Goal: Information Seeking & Learning: Find specific page/section

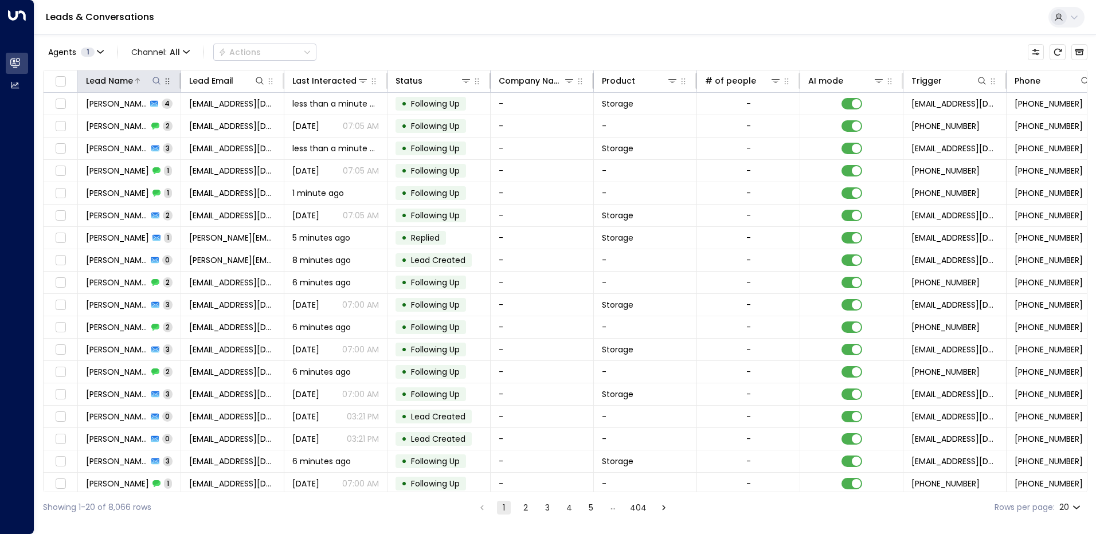
click at [155, 84] on icon at bounding box center [156, 80] width 9 height 9
click at [131, 125] on input "text" at bounding box center [156, 122] width 158 height 21
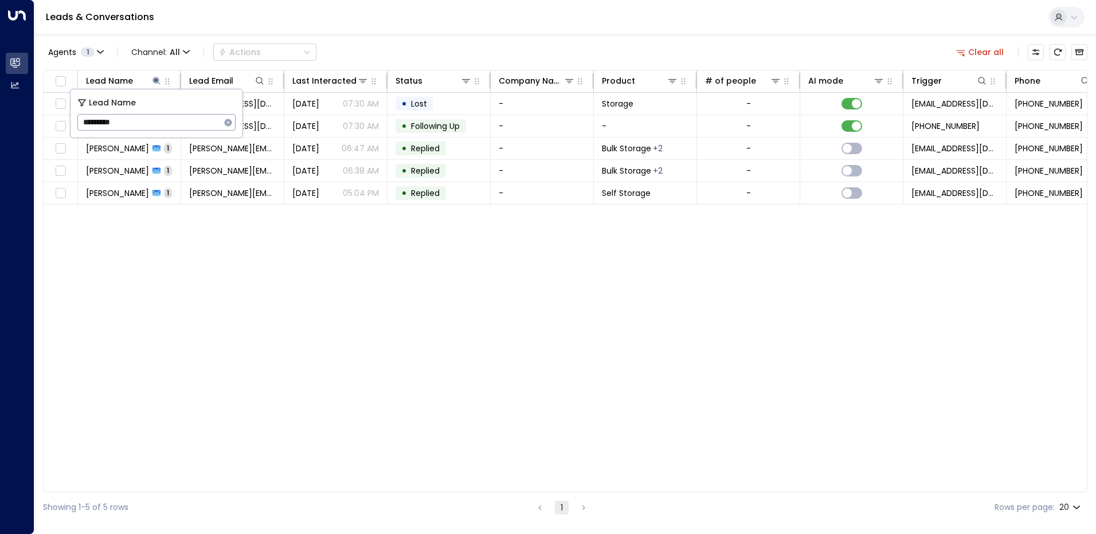
type input "*********"
click at [233, 238] on div "Lead Name Lead Email Last Interacted Status Company Name Product # of people AI…" at bounding box center [565, 281] width 1044 height 422
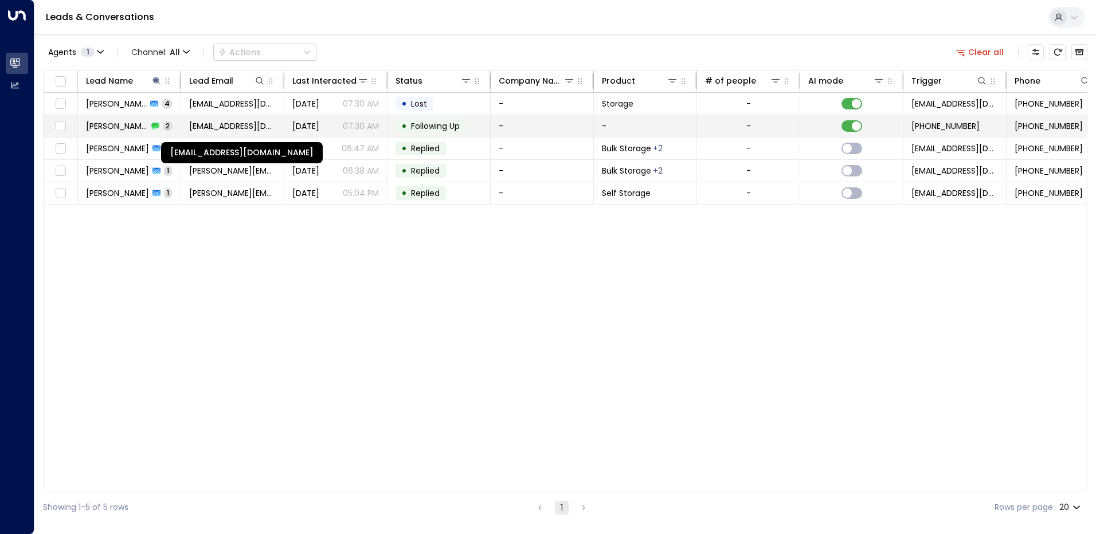
click at [202, 127] on span "radacoffeeshop@hotmail.com" at bounding box center [232, 125] width 87 height 11
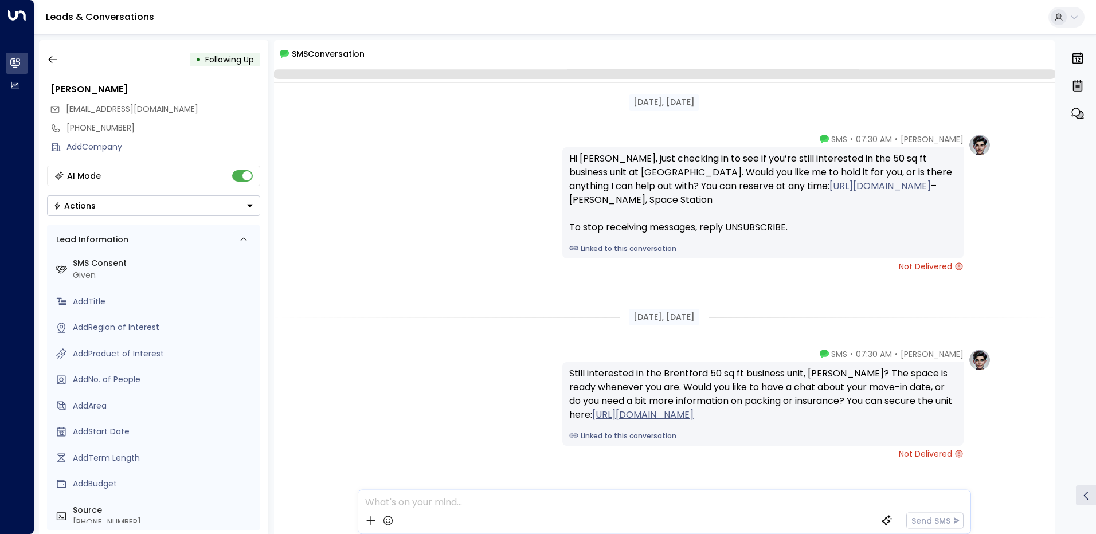
scroll to position [40, 0]
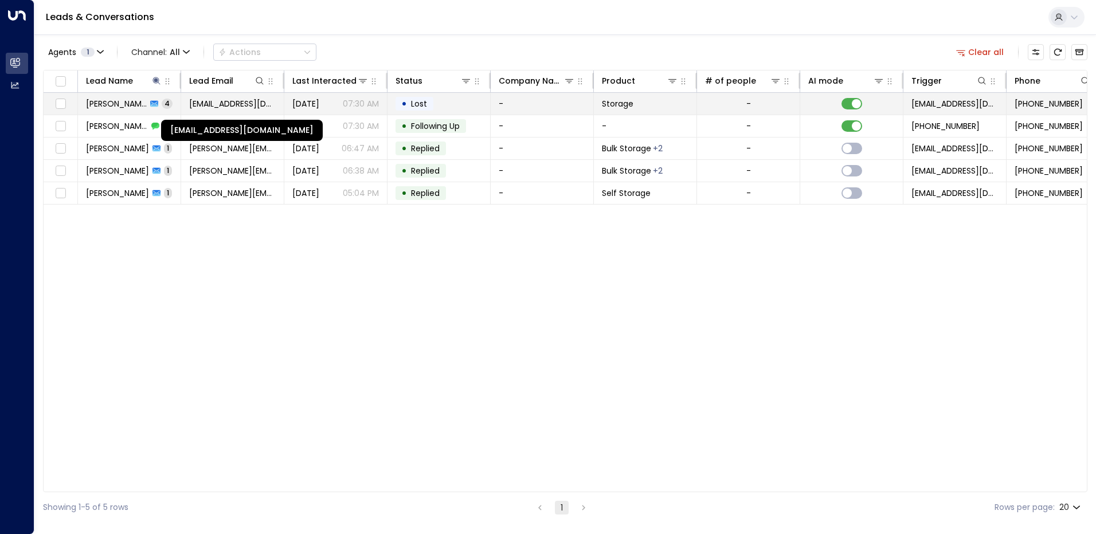
click at [215, 105] on span "radacoffeeshop@hotmail.com" at bounding box center [232, 103] width 87 height 11
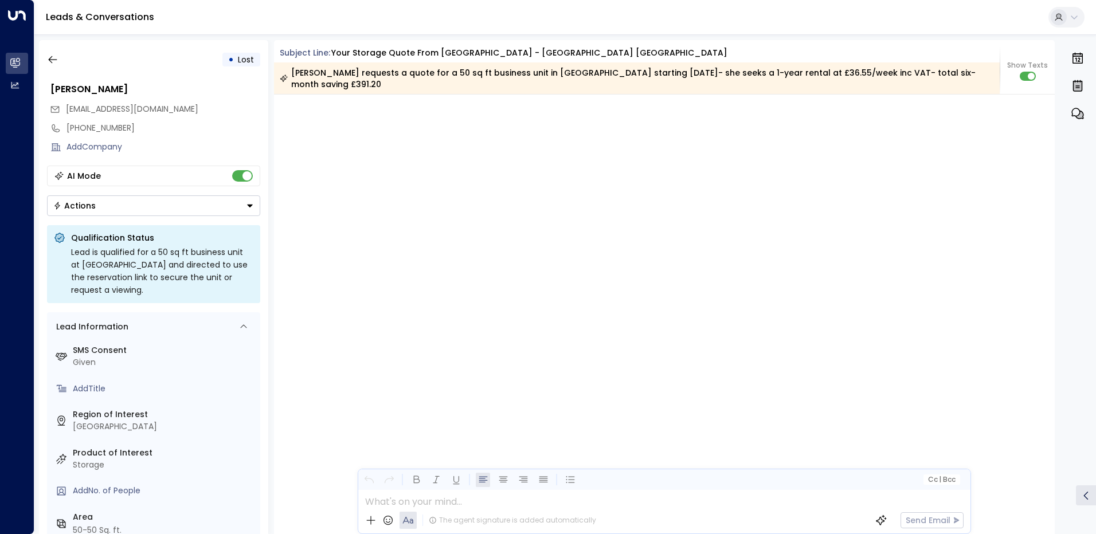
scroll to position [2493, 0]
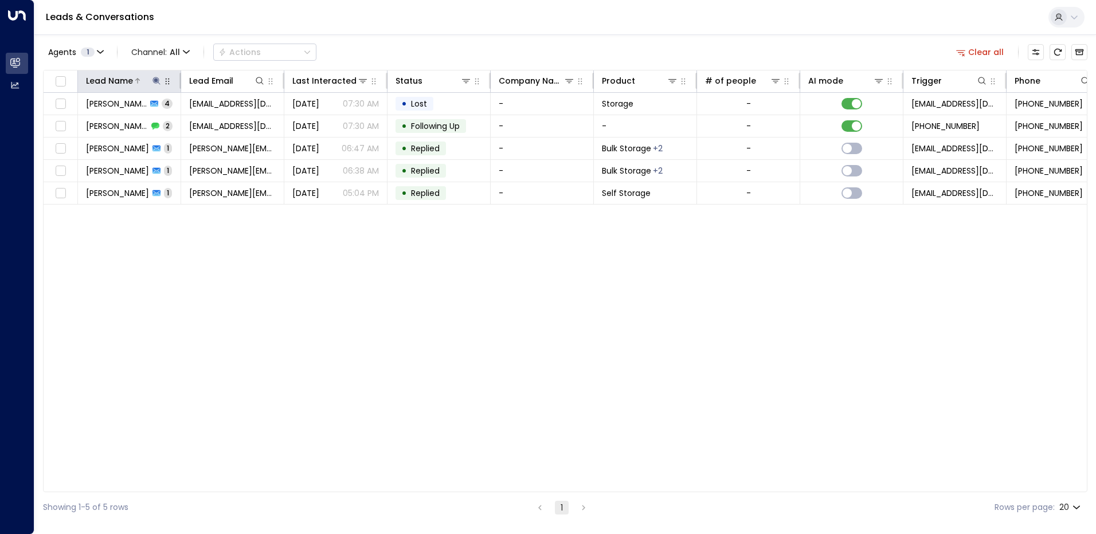
click at [155, 81] on icon at bounding box center [155, 80] width 7 height 7
type input "*"
type input "******"
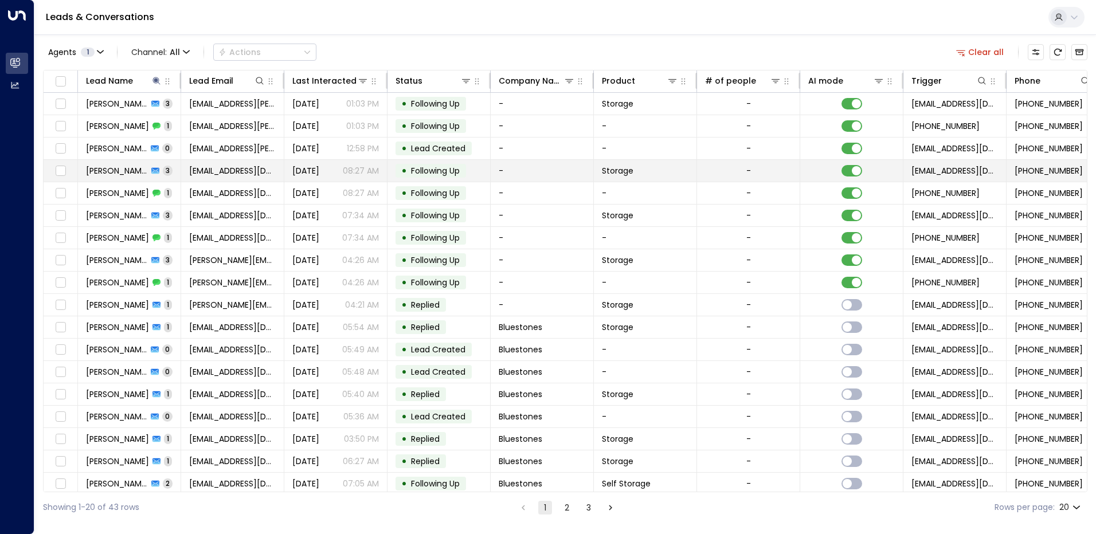
click at [551, 166] on td "-" at bounding box center [542, 171] width 103 height 22
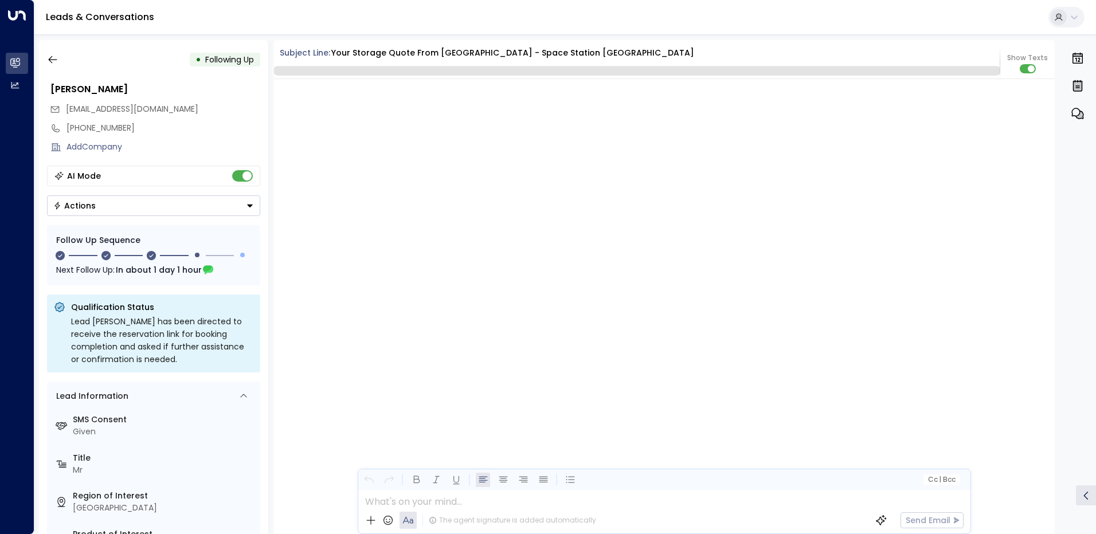
scroll to position [1340, 0]
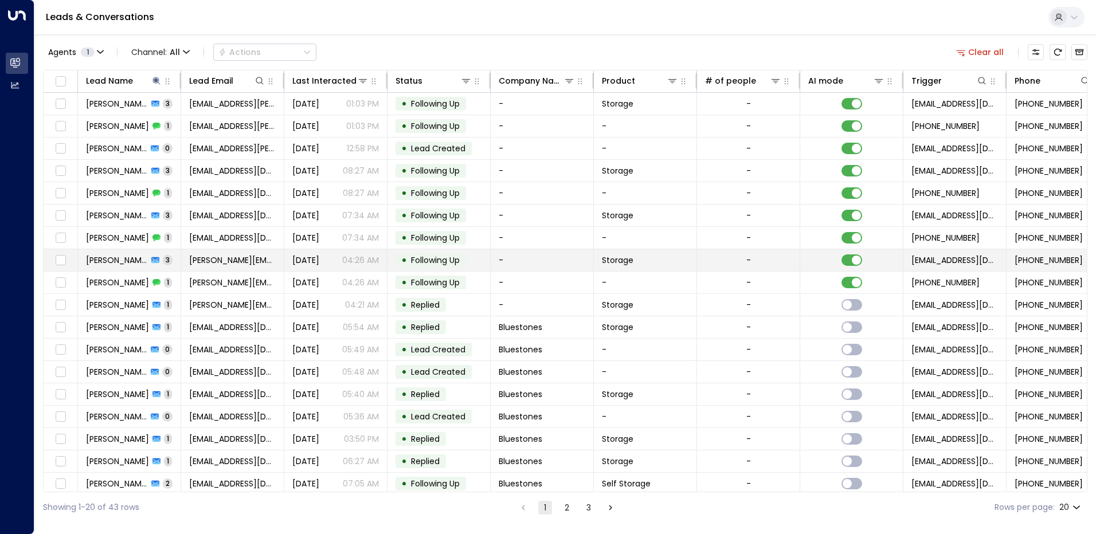
click at [422, 259] on span "Following Up" at bounding box center [435, 259] width 49 height 11
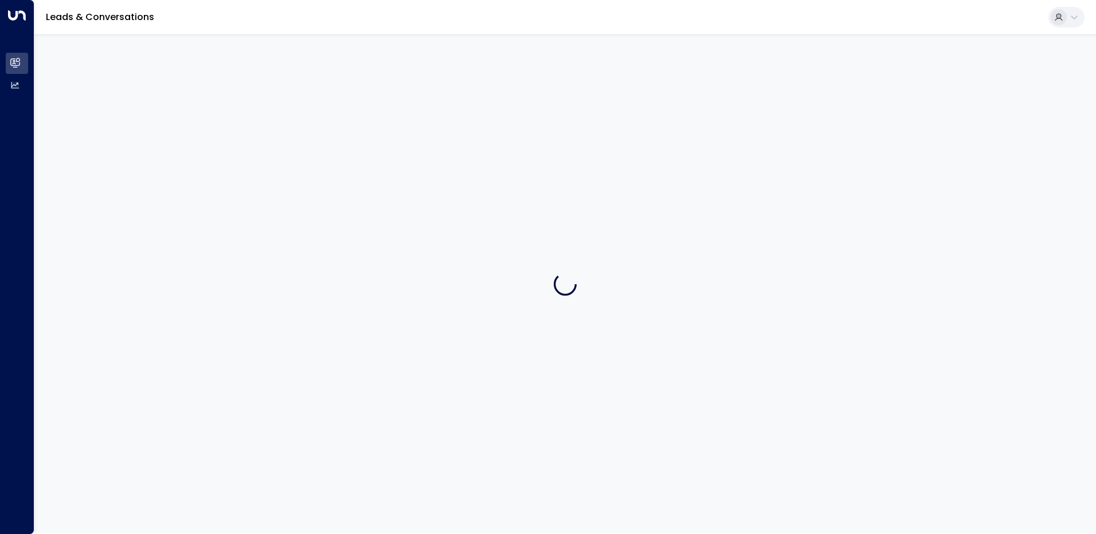
click at [422, 259] on div at bounding box center [564, 283] width 1061 height 499
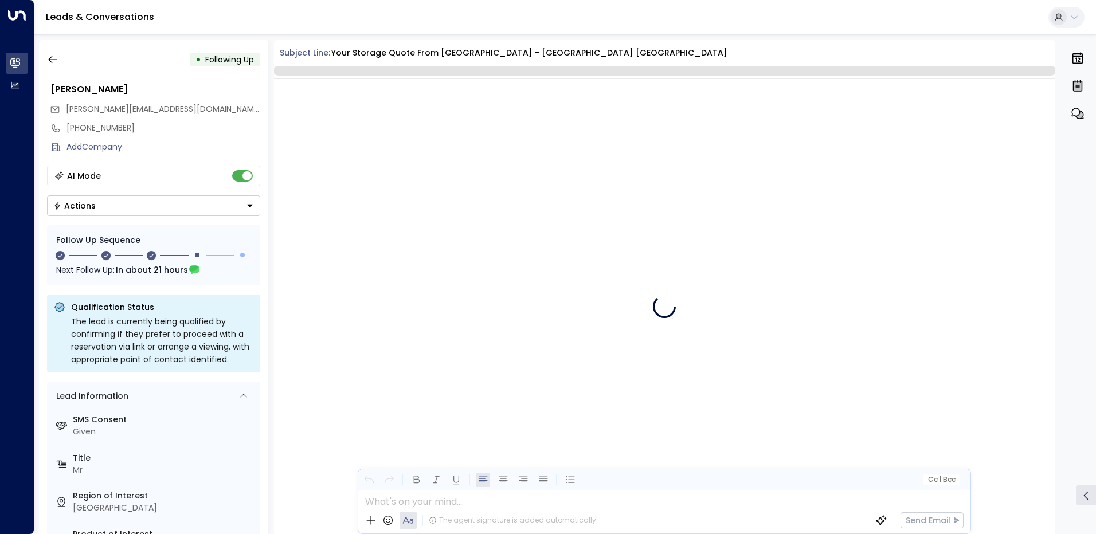
scroll to position [1368, 0]
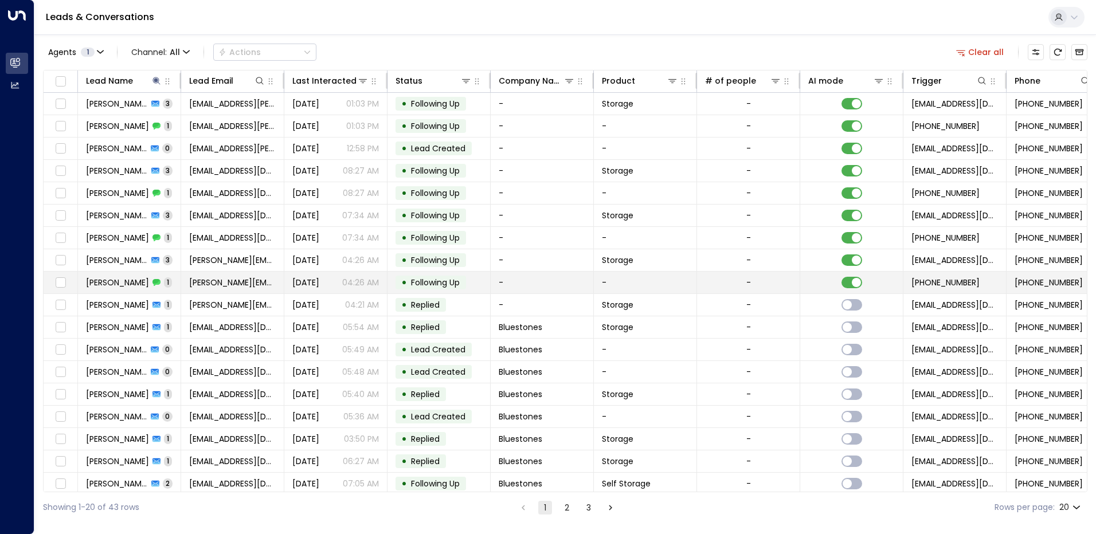
click at [237, 283] on span "tim@thinedge.co.uk" at bounding box center [232, 282] width 87 height 11
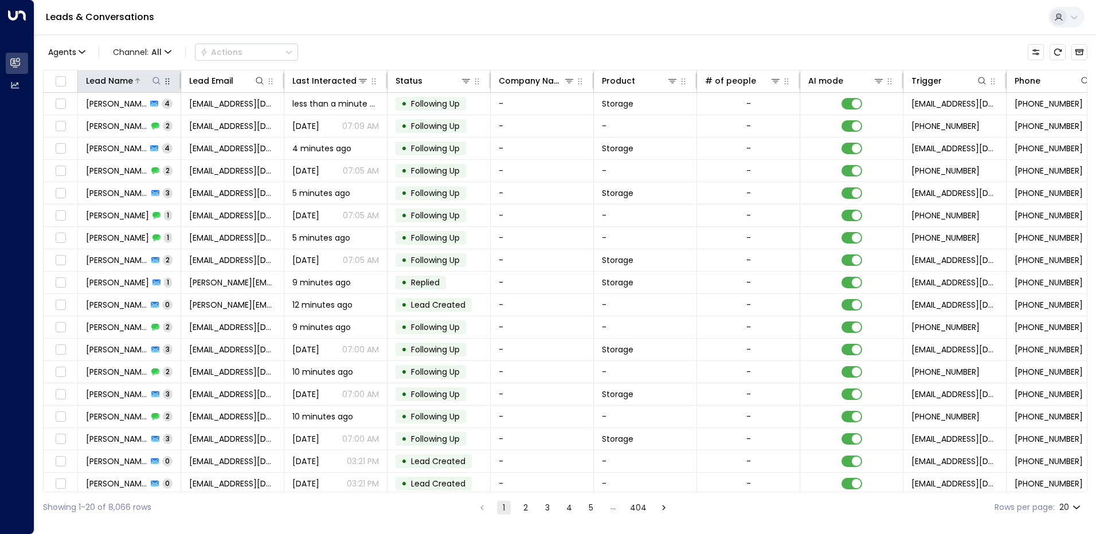
click at [158, 82] on icon at bounding box center [155, 80] width 7 height 7
click at [134, 128] on input "text" at bounding box center [156, 122] width 158 height 21
click at [128, 125] on input "text" at bounding box center [156, 122] width 158 height 21
type input "**********"
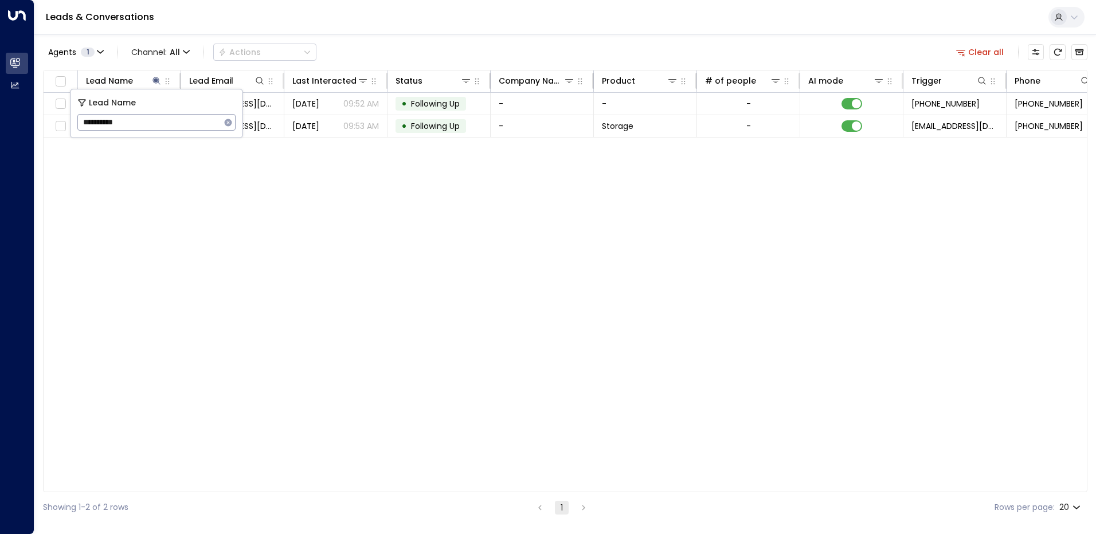
click at [335, 147] on div "Lead Name Lead Email Last Interacted Status Company Name Product # of people AI…" at bounding box center [565, 281] width 1044 height 422
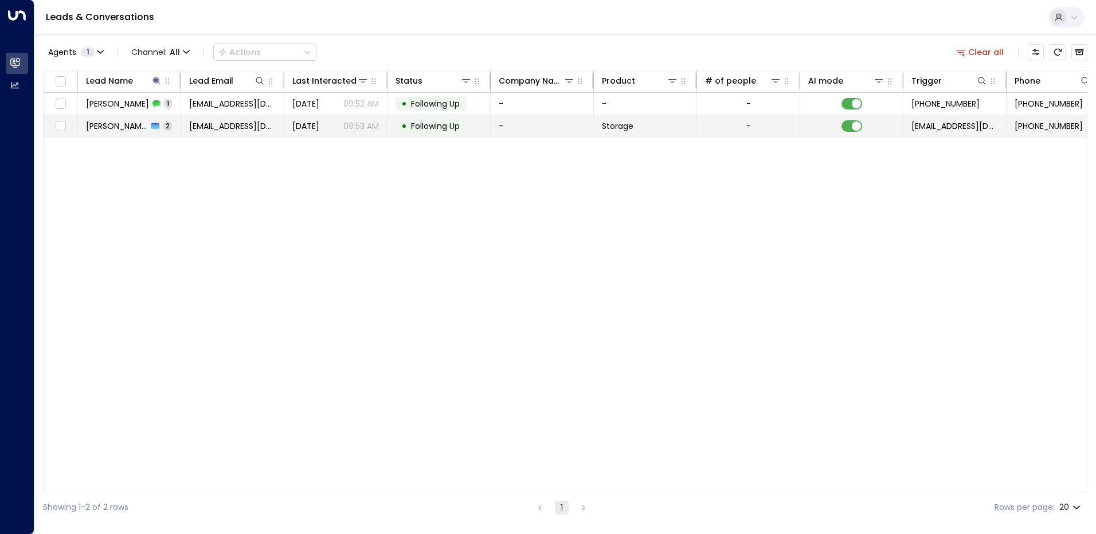
click at [430, 128] on span "Following Up" at bounding box center [435, 125] width 49 height 11
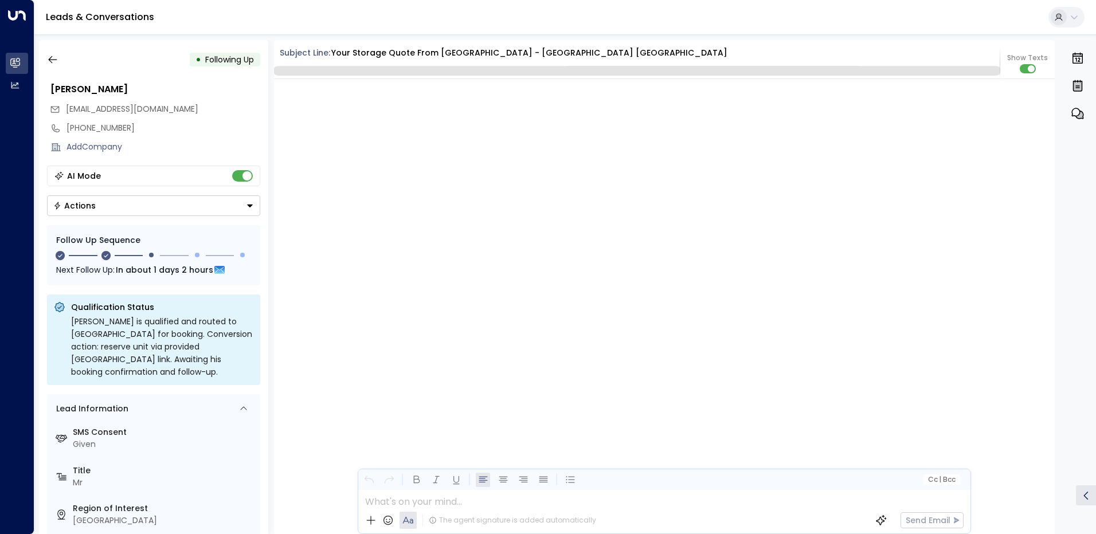
scroll to position [1060, 0]
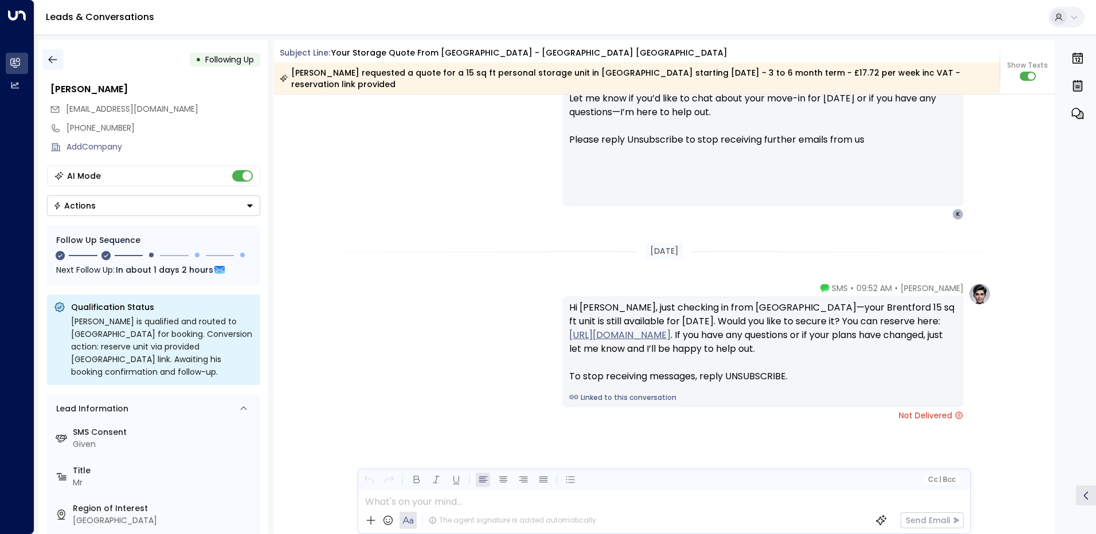
click at [56, 59] on icon "button" at bounding box center [52, 59] width 11 height 11
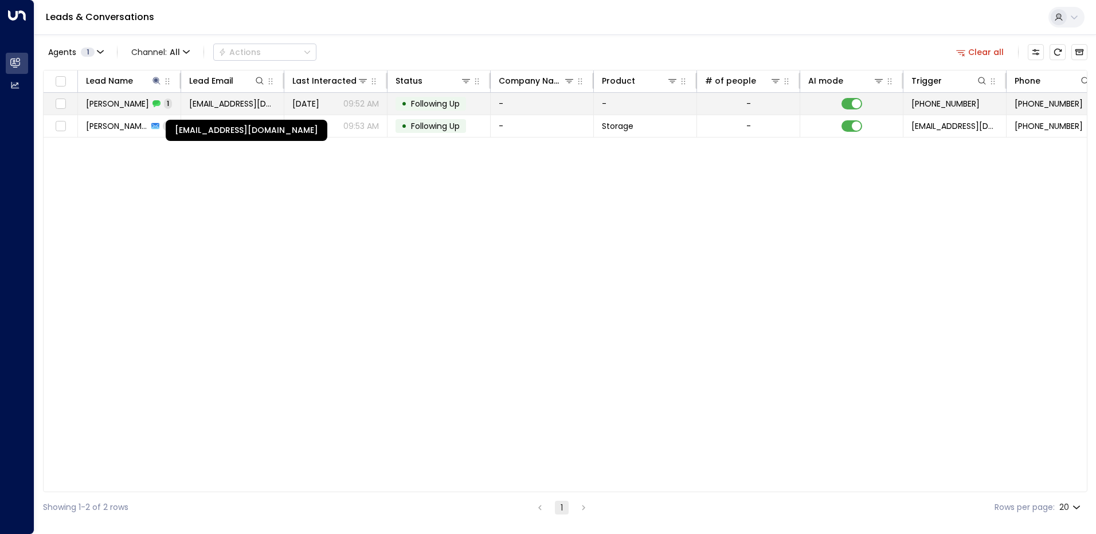
click at [252, 104] on span "[EMAIL_ADDRESS][DOMAIN_NAME]" at bounding box center [232, 103] width 87 height 11
